Goal: Task Accomplishment & Management: Use online tool/utility

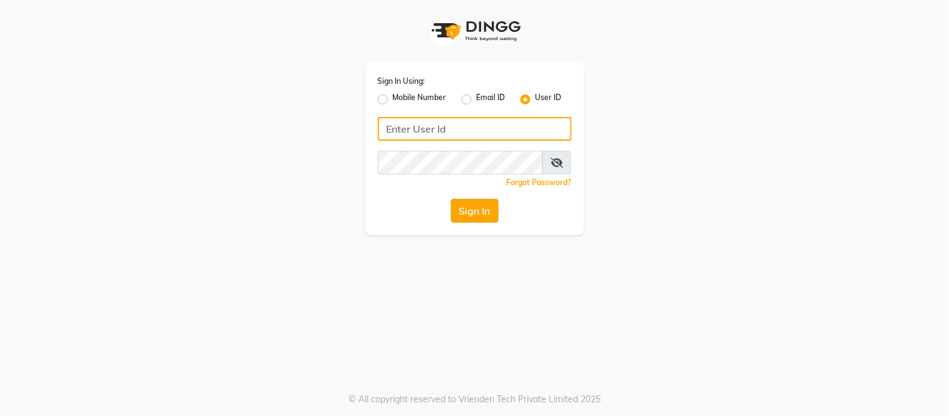
type input "tress & beyond"
click at [464, 213] on button "Sign In" at bounding box center [475, 211] width 48 height 24
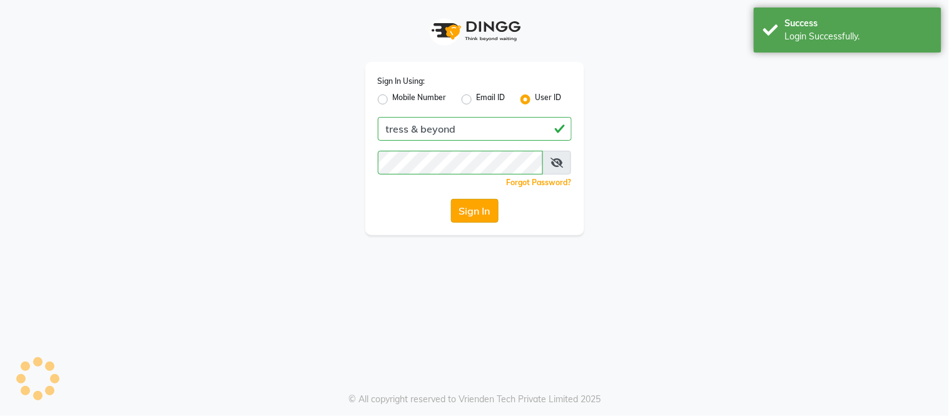
select select "service"
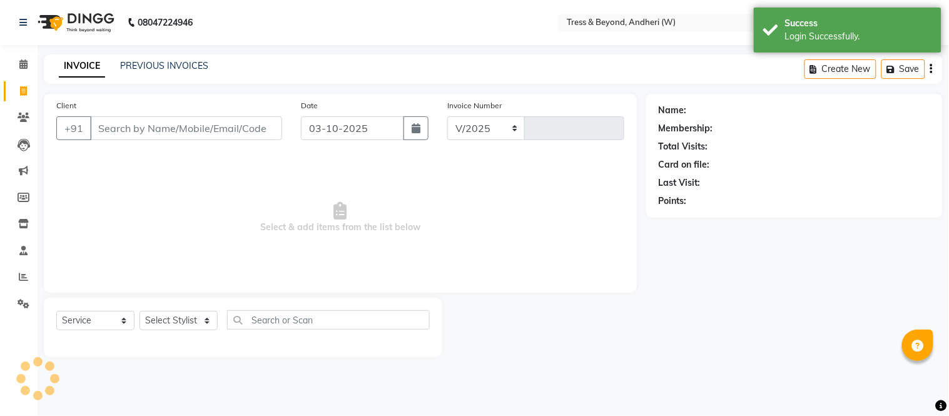
select select "4368"
type input "0470"
